Goal: Task Accomplishment & Management: Complete application form

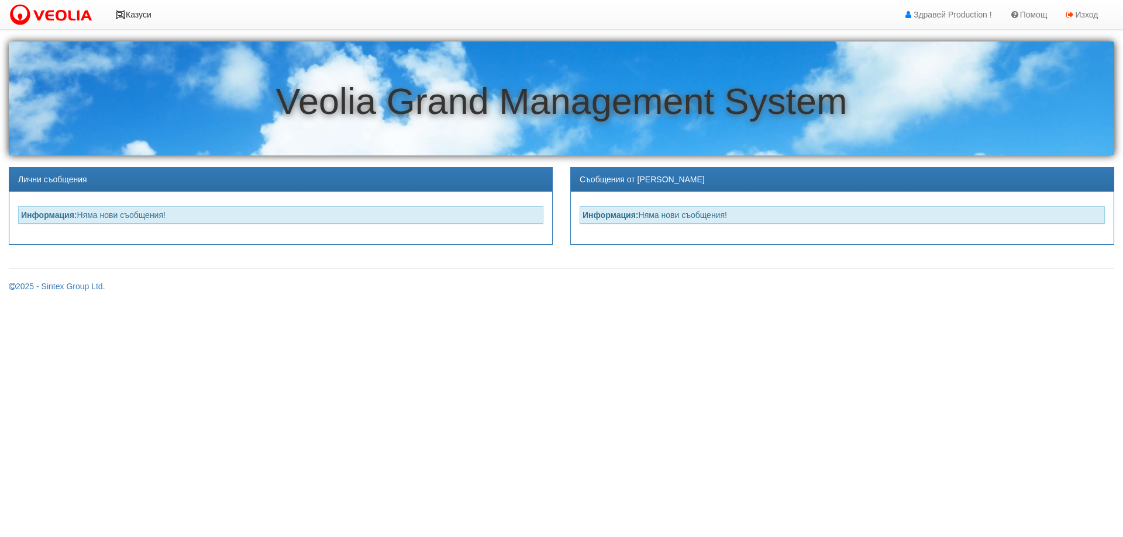
click at [152, 16] on link "Казуси" at bounding box center [133, 14] width 54 height 29
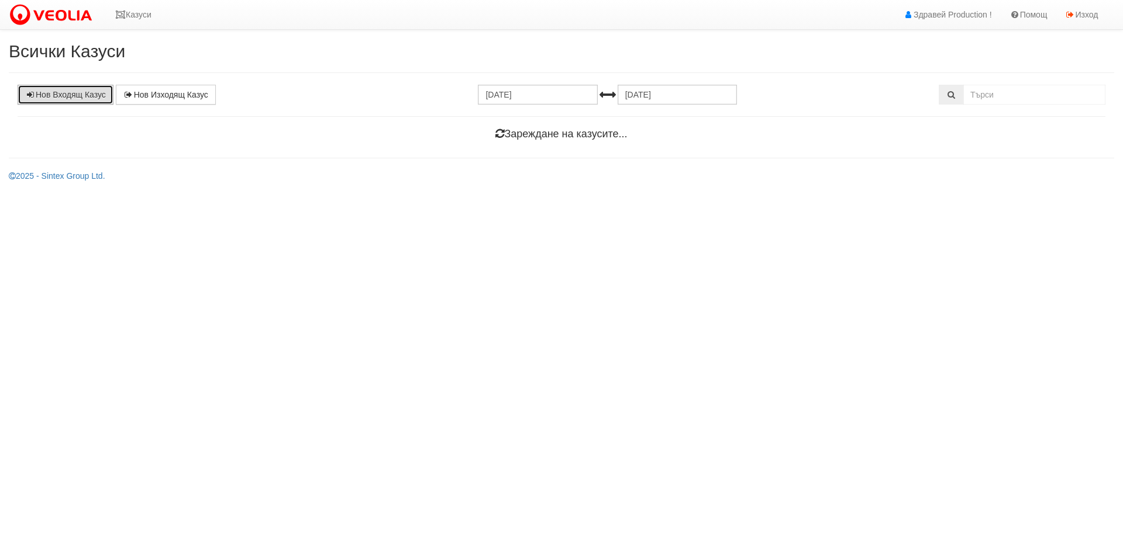
click at [80, 94] on link "Нов Входящ Казус" at bounding box center [66, 95] width 96 height 20
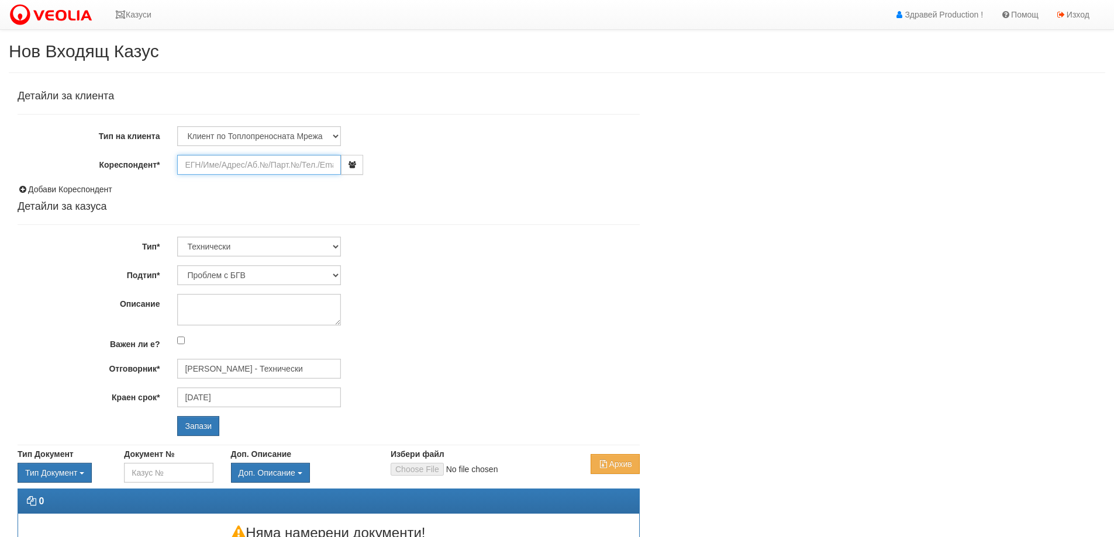
click at [187, 163] on input "Кореспондент*" at bounding box center [259, 165] width 164 height 20
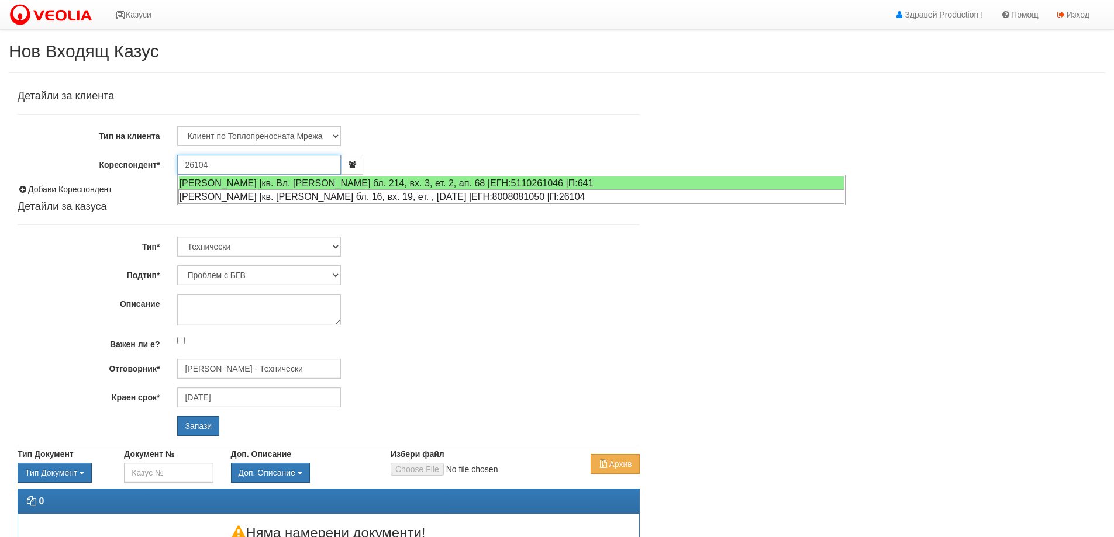
click at [268, 198] on div "ВАЛЕНТИНА ЖИВКОВА ИВАНОВА |кв. Орхид Хилс бл. 16, вх. 19, ет. , ап. 20 |ЕГН:800…" at bounding box center [511, 196] width 666 height 15
type input "Валентина Живкова Иванова"
type input "[PERSON_NAME] - Технически"
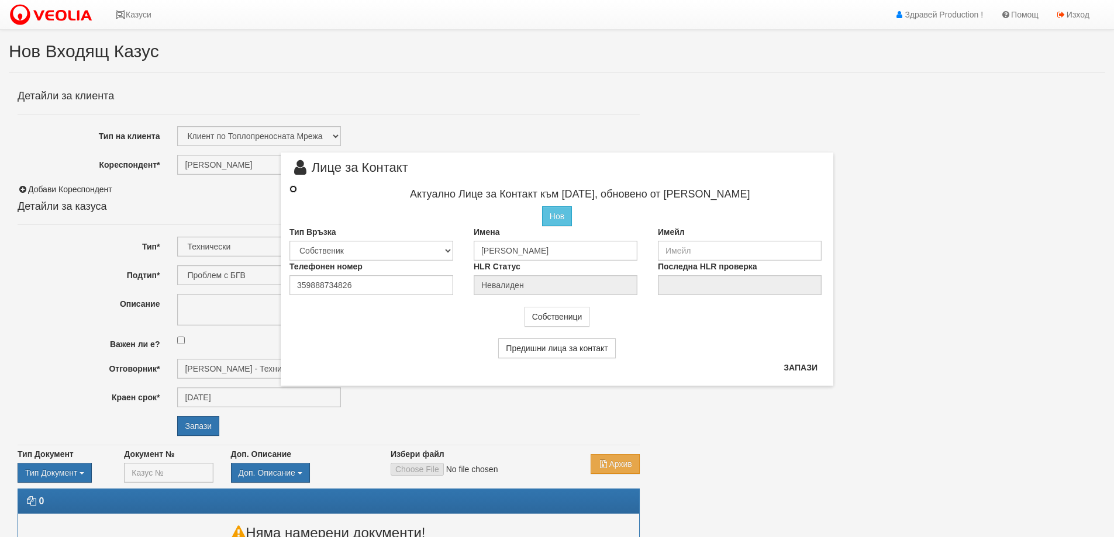
click at [293, 189] on input "radio" at bounding box center [293, 189] width 8 height 8
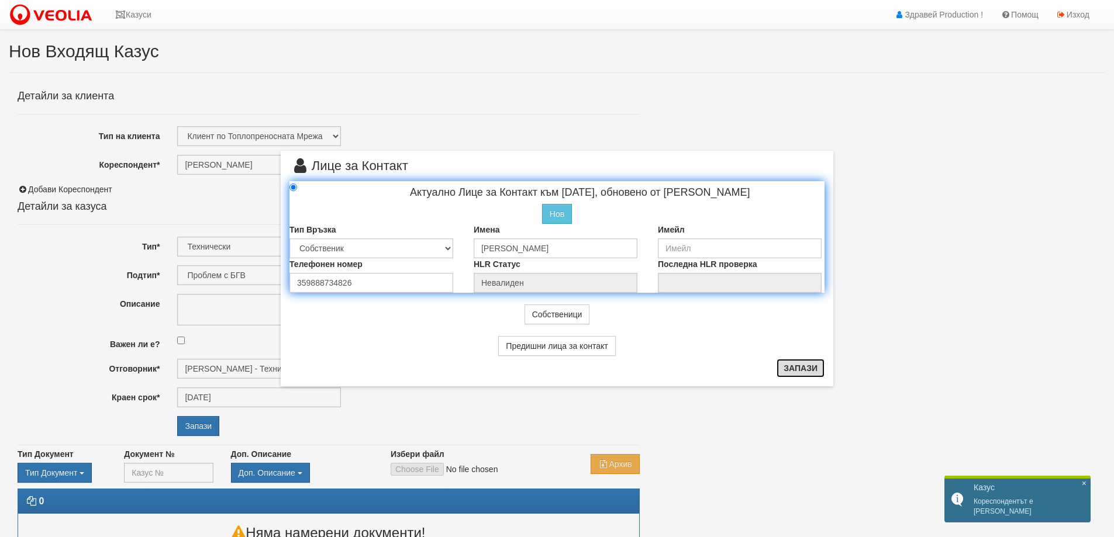
click at [805, 370] on button "Запази" at bounding box center [800, 368] width 48 height 19
radio input "true"
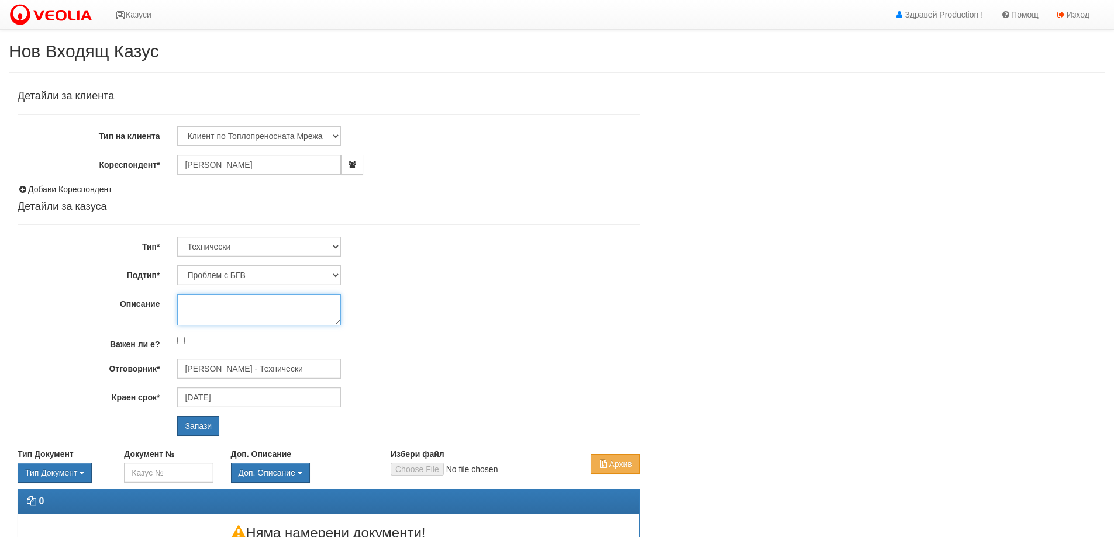
click at [195, 305] on textarea "Описание" at bounding box center [259, 310] width 164 height 32
type textarea "Няма топла вода."
click at [201, 425] on input "Запази" at bounding box center [198, 426] width 42 height 20
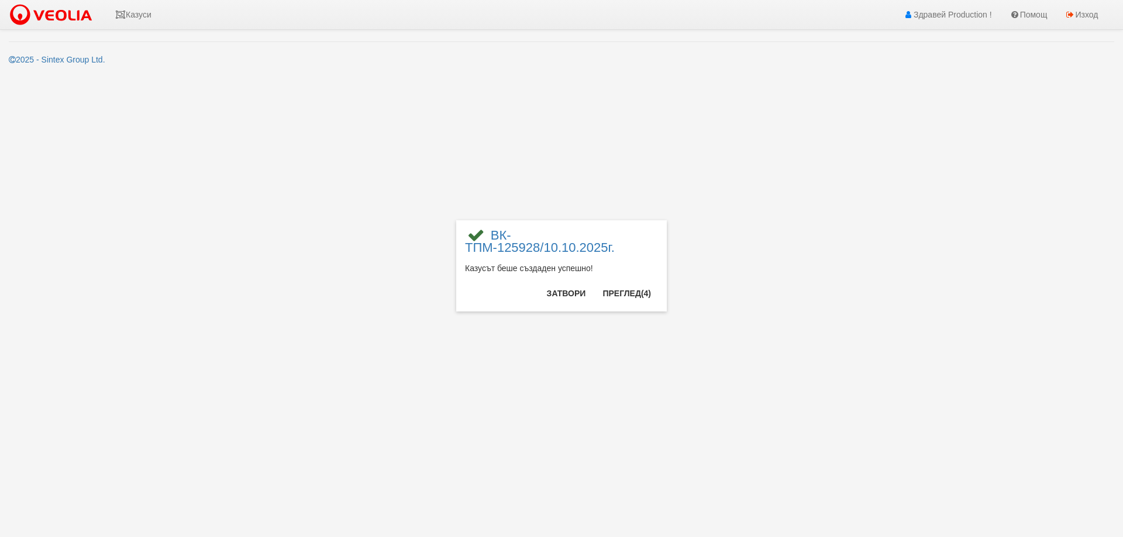
click at [139, 16] on div "× ВК-ТПМ-125928/10.10.2025г. Казусът беше създаден успешно! Затвори Преглед (4)" at bounding box center [561, 268] width 1123 height 537
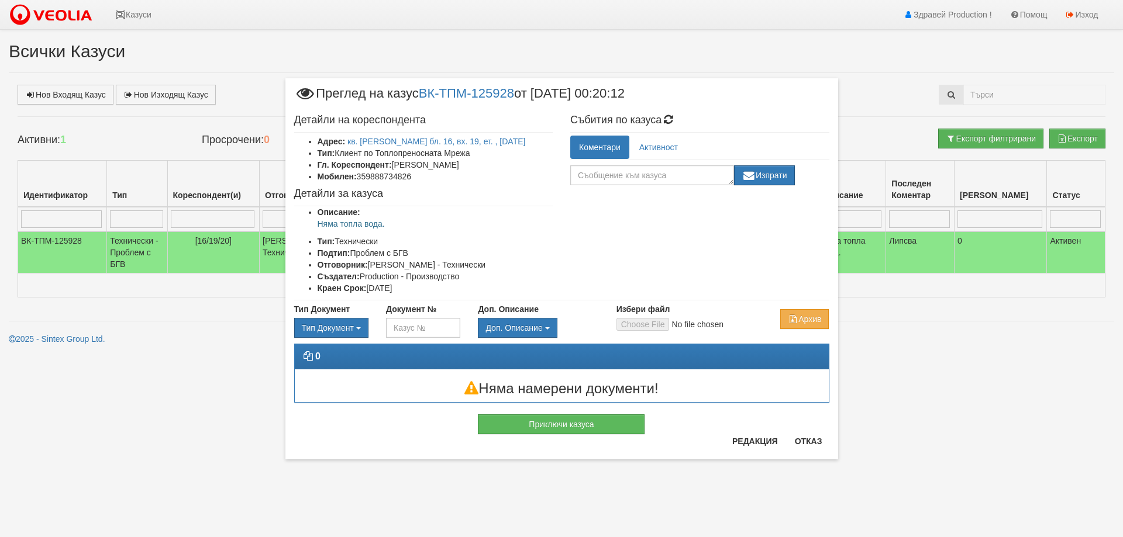
click at [958, 432] on div "× Преглед на казус ВК-ТПМ-125928 от [DATE] 00:20:12 Детайли на кореспондента Ад…" at bounding box center [561, 268] width 1123 height 537
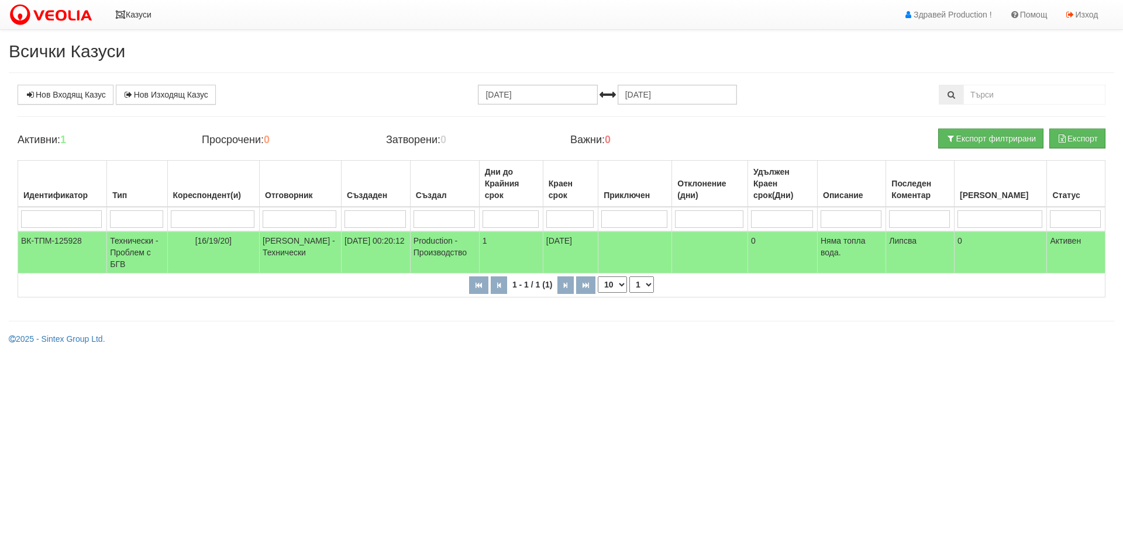
click at [139, 16] on link "Казуси" at bounding box center [133, 14] width 54 height 29
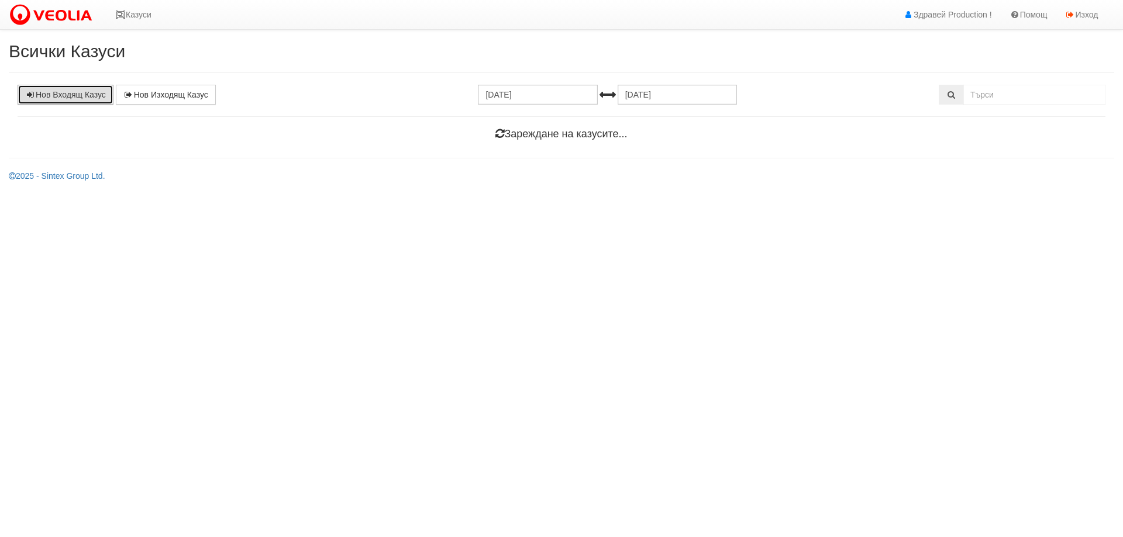
click at [88, 95] on link "Нов Входящ Казус" at bounding box center [66, 95] width 96 height 20
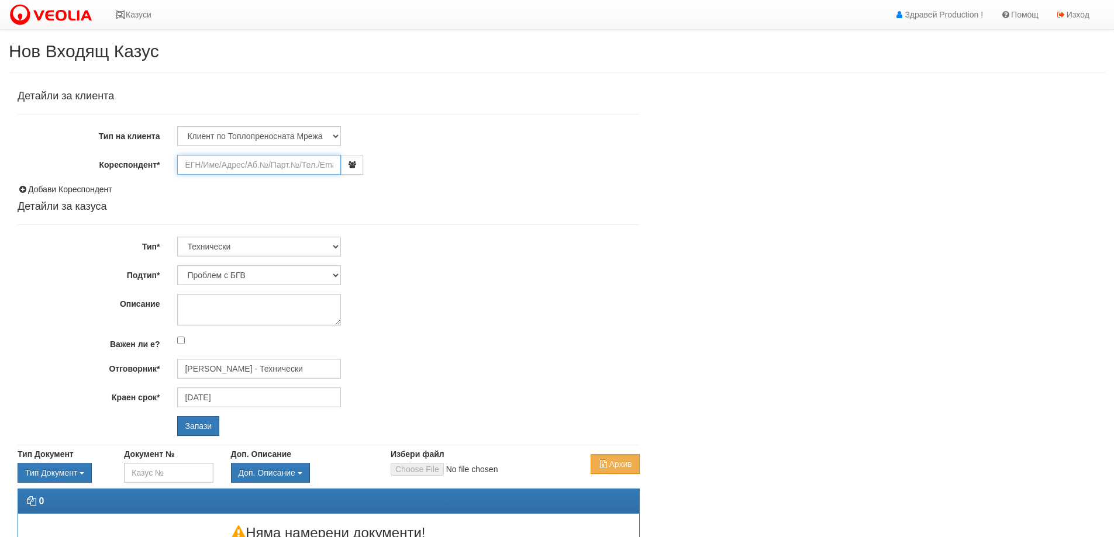
click at [246, 164] on input "Кореспондент*" at bounding box center [259, 165] width 164 height 20
click at [198, 167] on input "Кореспондент*" at bounding box center [259, 165] width 164 height 20
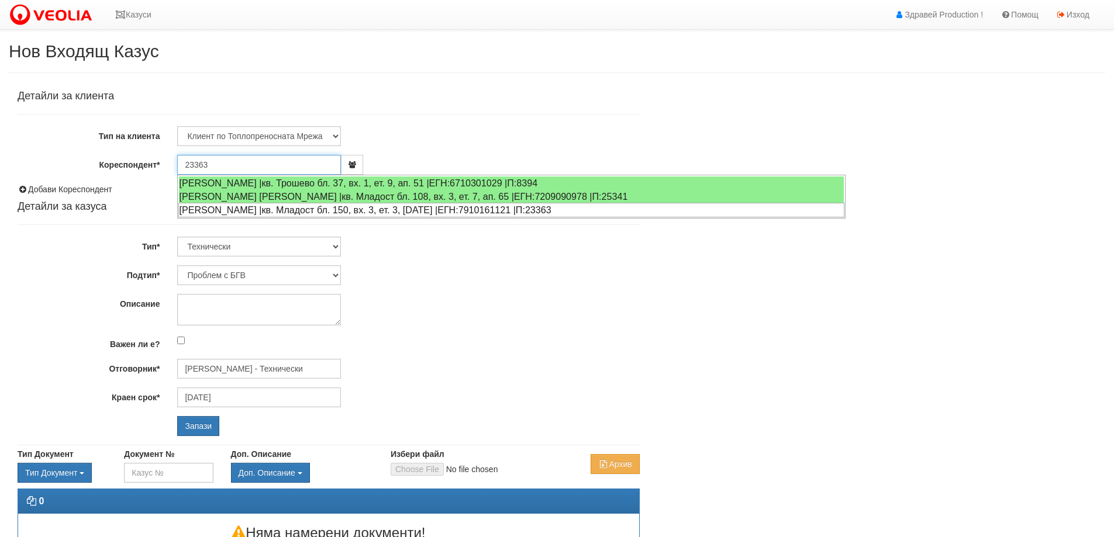
click at [270, 209] on div "ИВАЙЛО МАРИНОВ ДИМОВ |кв. Младост бл. 150, вх. 3, ет. 3, ап. 7 |ЕГН:7910161121 …" at bounding box center [511, 210] width 666 height 15
type input "[PERSON_NAME]"
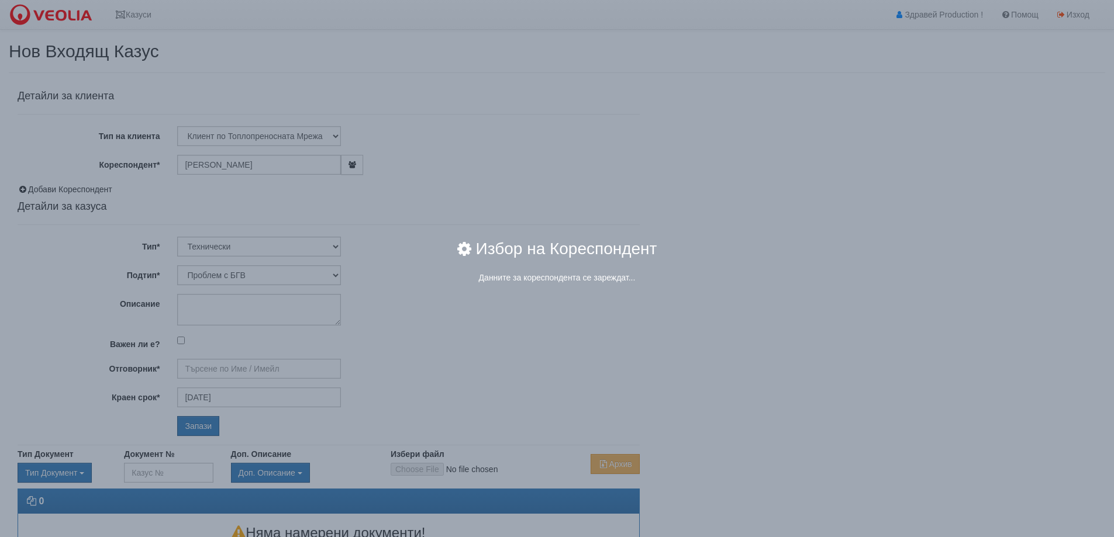
type input "[PERSON_NAME] - Технически"
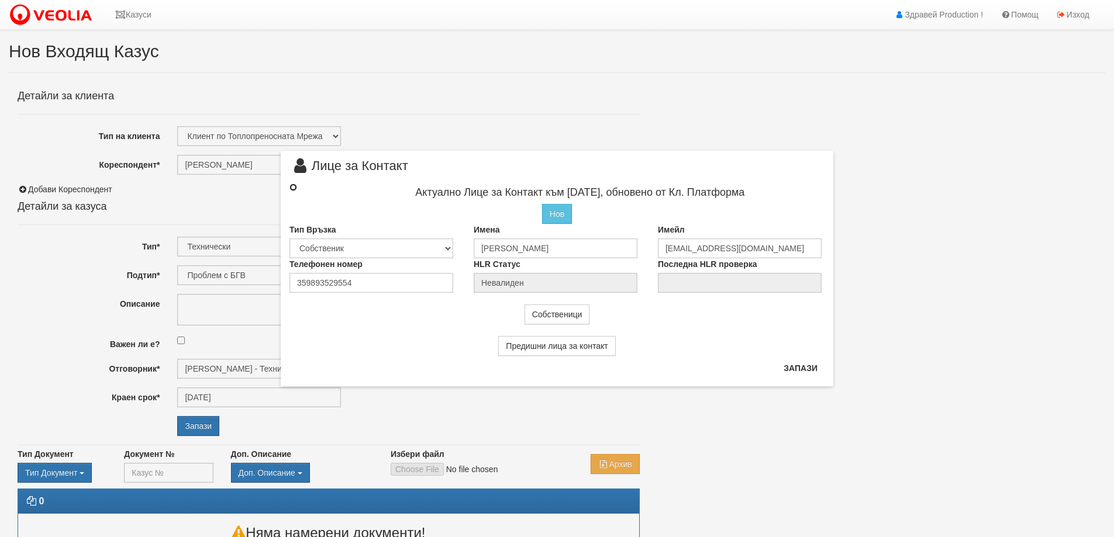
click at [295, 188] on input "radio" at bounding box center [293, 188] width 8 height 8
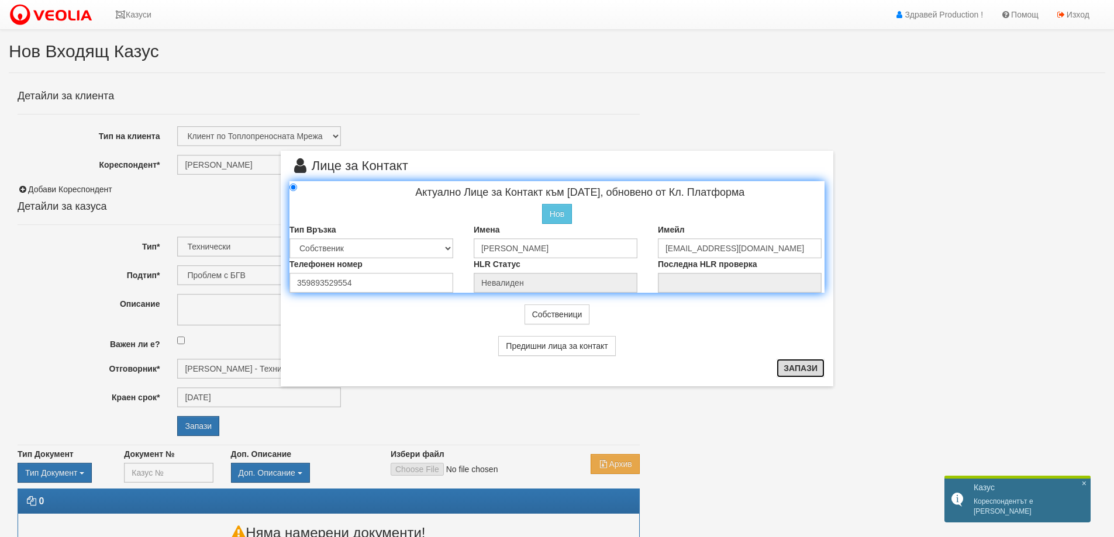
click at [789, 370] on button "Запази" at bounding box center [800, 368] width 48 height 19
radio input "true"
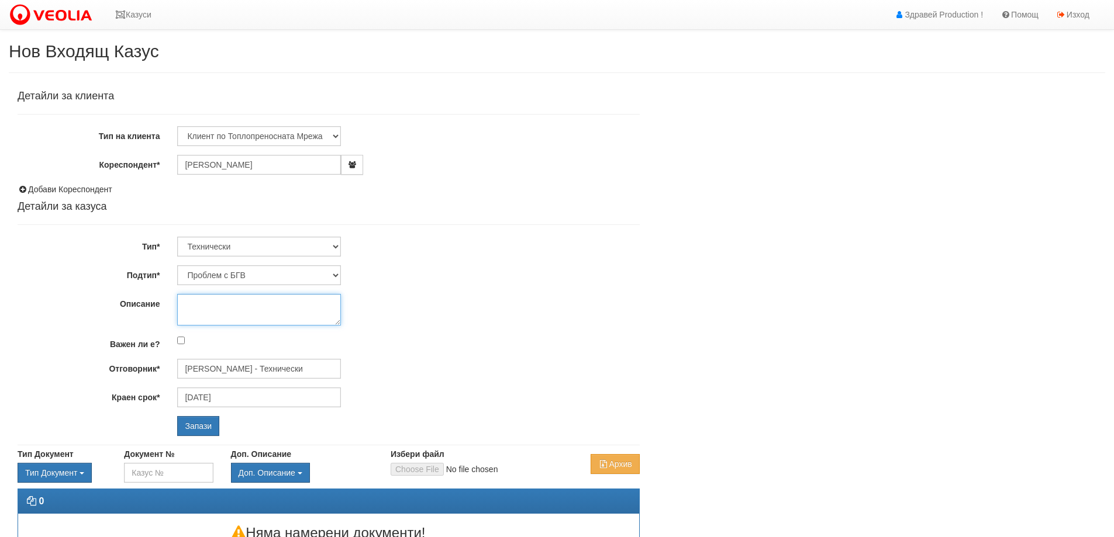
click at [187, 303] on textarea "Описание" at bounding box center [259, 310] width 164 height 32
type textarea "Няма топла вода."
click at [210, 430] on input "Запази" at bounding box center [198, 426] width 42 height 20
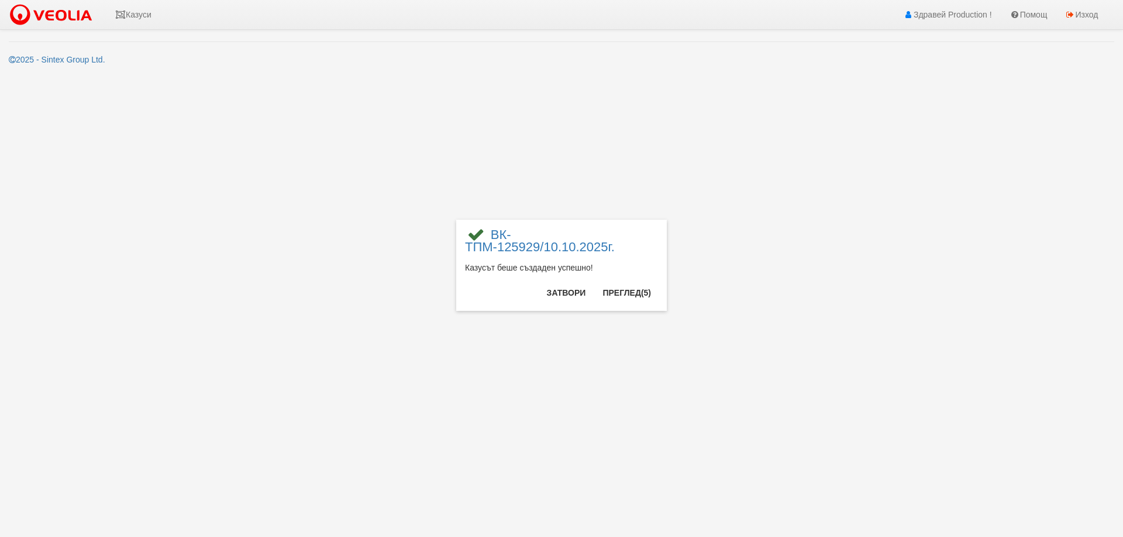
click at [755, 212] on div "× ВК-ТПМ-125929/10.10.2025г. Казусът беше създаден успешно! Затвори Преглед (5)" at bounding box center [561, 155] width 684 height 311
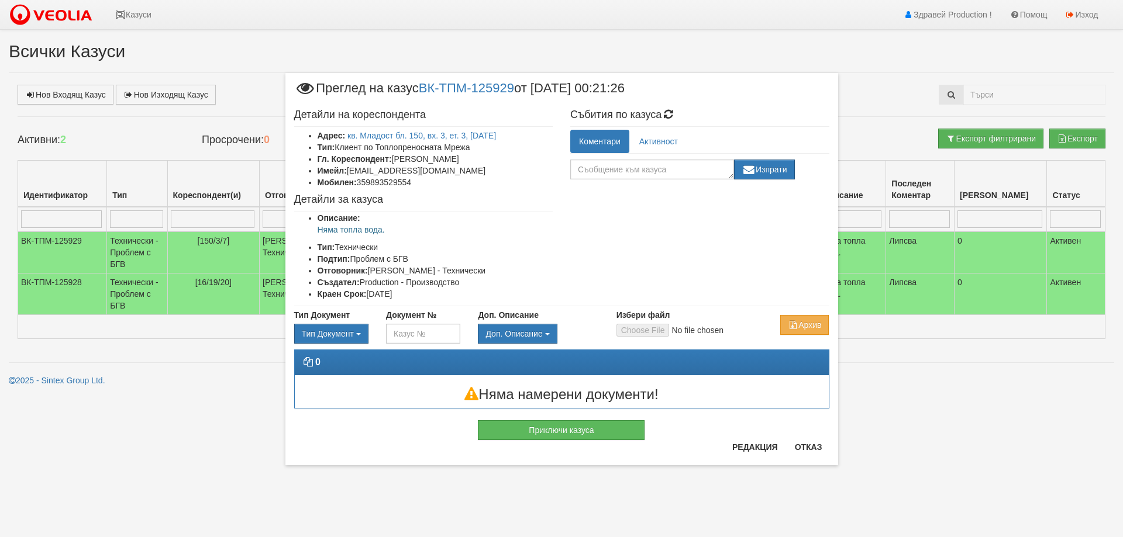
click at [972, 399] on div "× Преглед на казус ВК-ТПМ-125929 от [DATE] 00:21:26 Детайли на кореспондента Ад…" at bounding box center [561, 268] width 1123 height 537
